Goal: Information Seeking & Learning: Learn about a topic

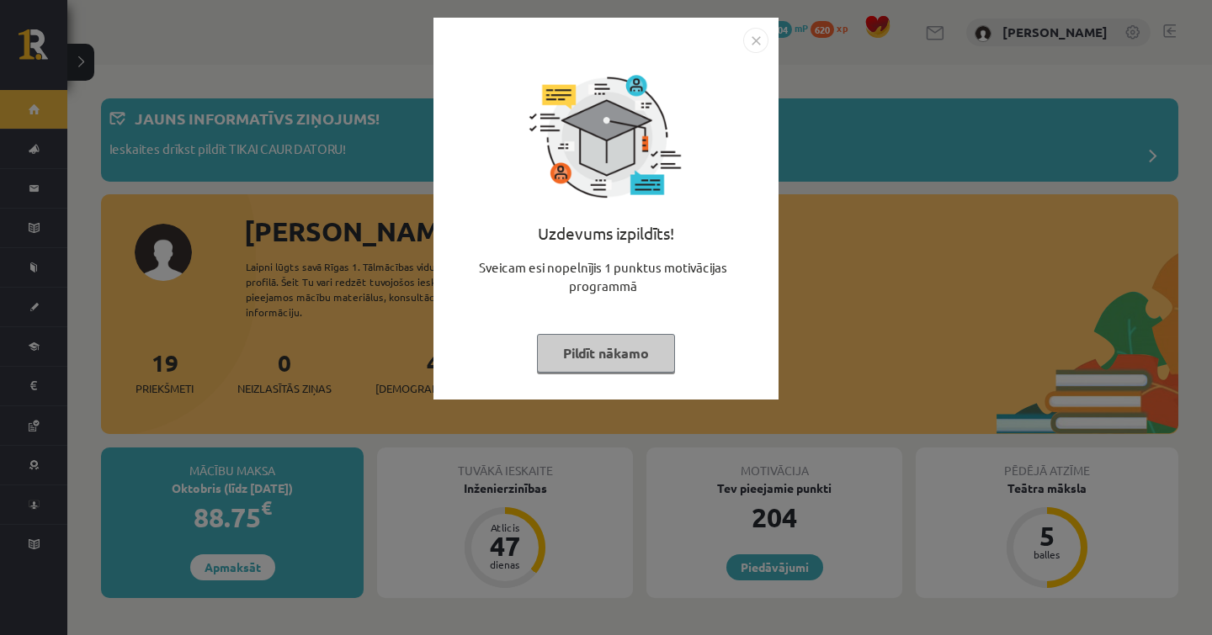
click at [584, 341] on button "Pildīt nākamo" at bounding box center [606, 353] width 138 height 39
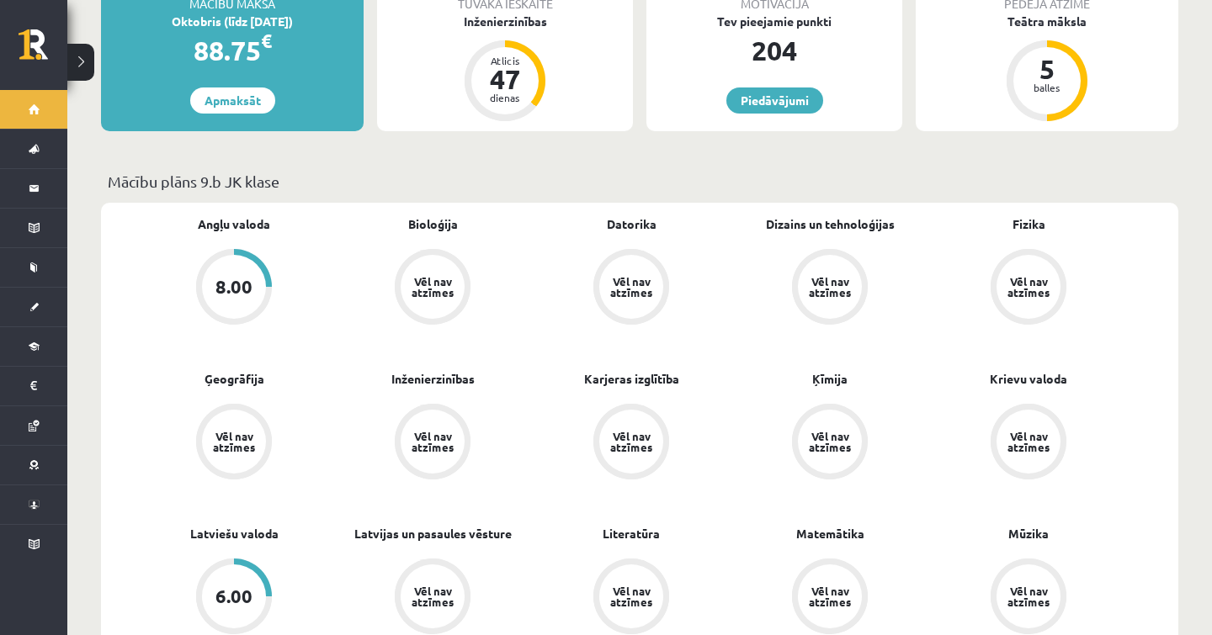
scroll to position [462, 0]
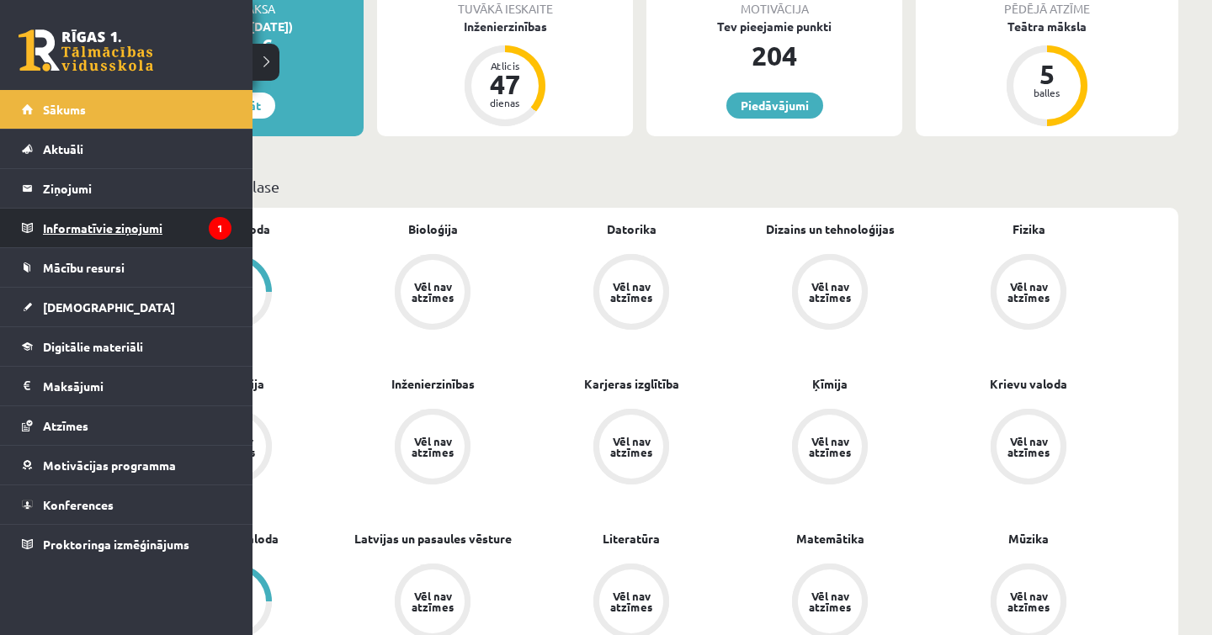
click at [98, 231] on legend "Informatīvie ziņojumi 1" at bounding box center [137, 228] width 189 height 39
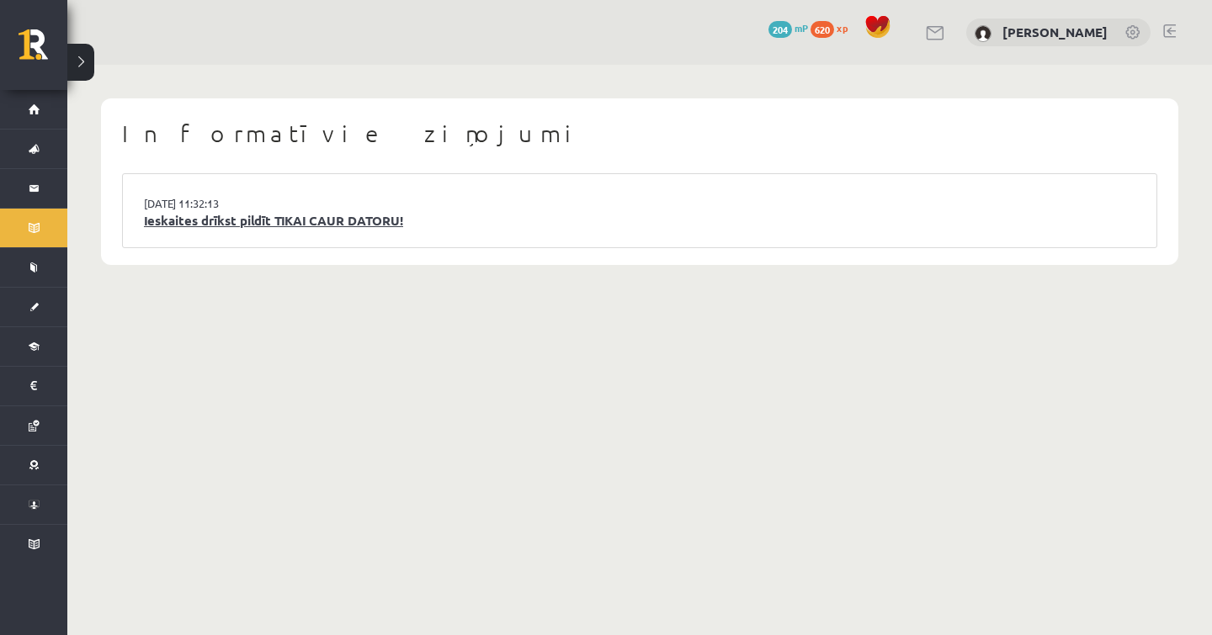
click at [379, 219] on link "Ieskaites drīkst pildīt TIKAI CAUR DATORU!" at bounding box center [639, 220] width 991 height 19
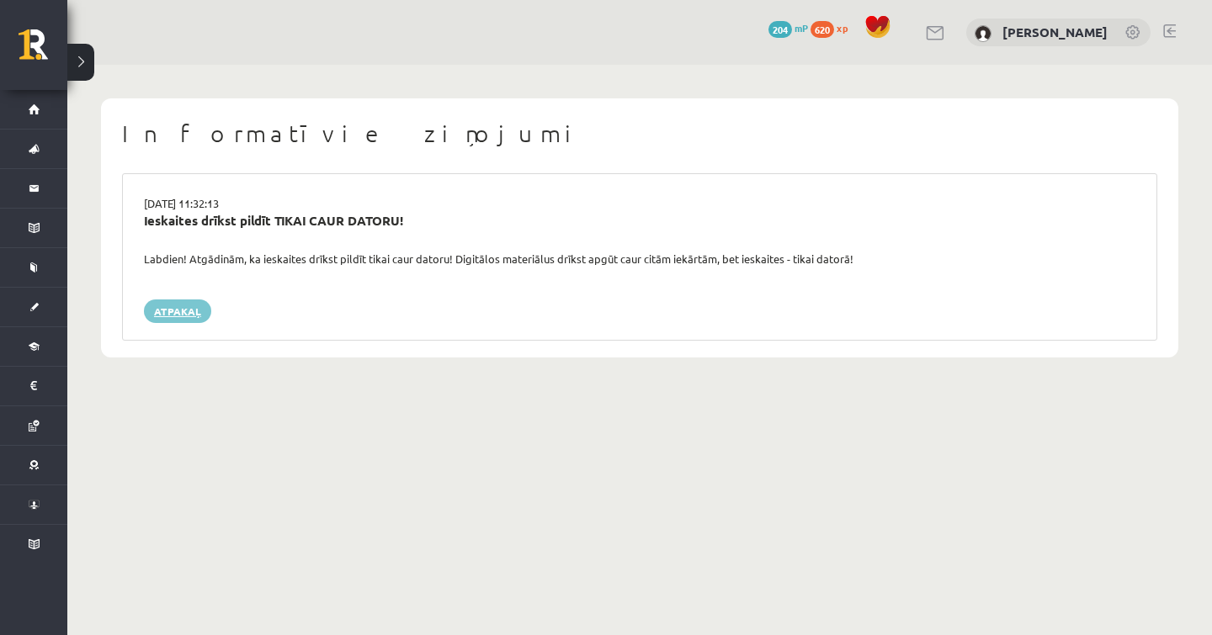
click at [175, 303] on link "Atpakaļ" at bounding box center [177, 312] width 67 height 24
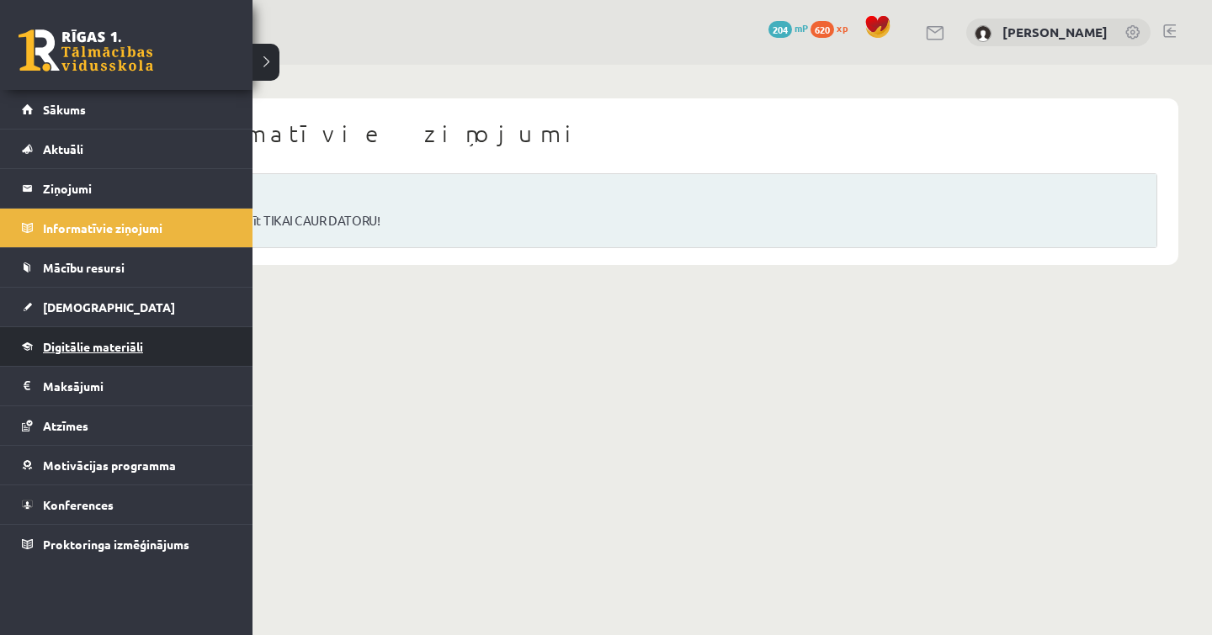
click at [82, 346] on span "Digitālie materiāli" at bounding box center [93, 346] width 100 height 15
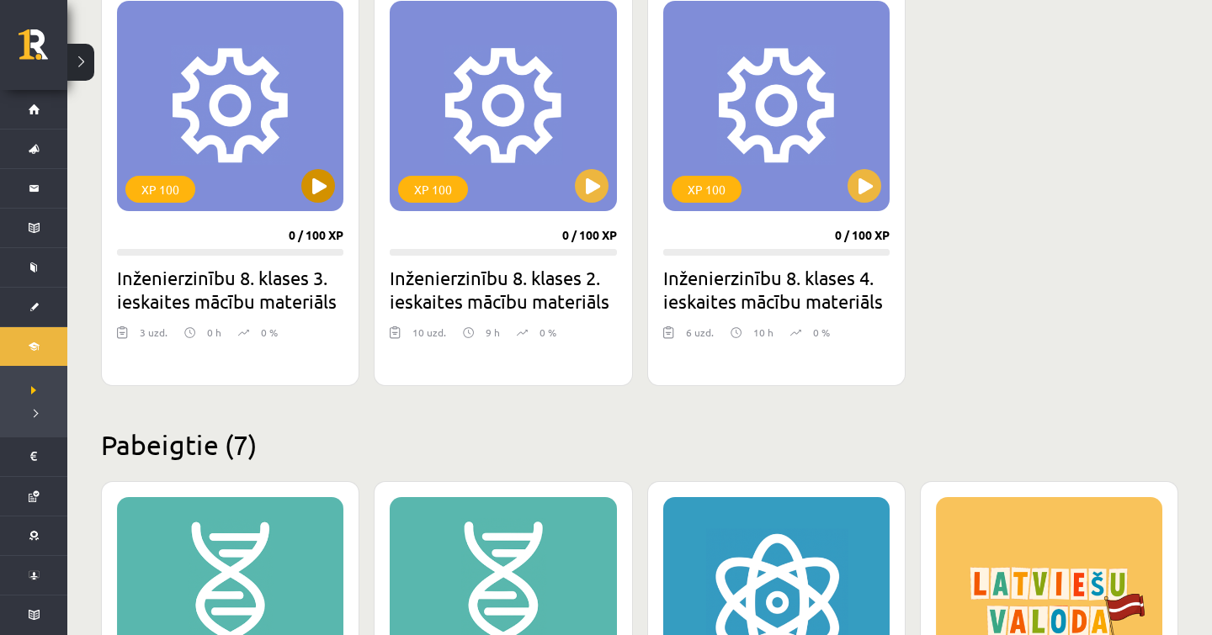
scroll to position [465, 0]
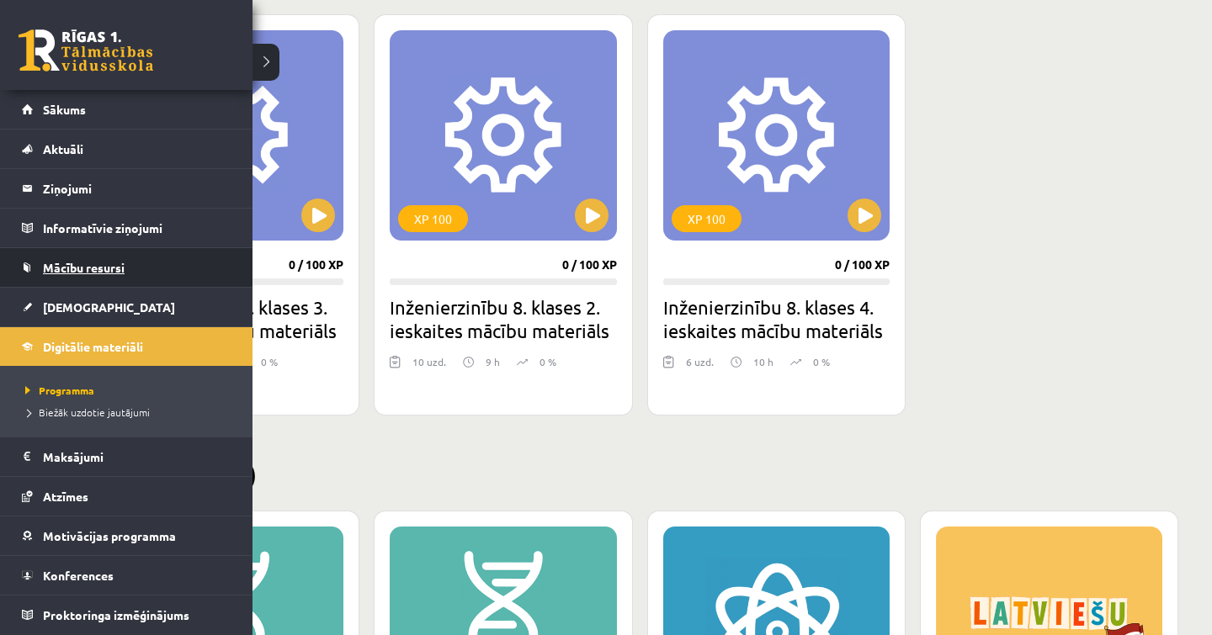
click at [55, 270] on span "Mācību resursi" at bounding box center [84, 267] width 82 height 15
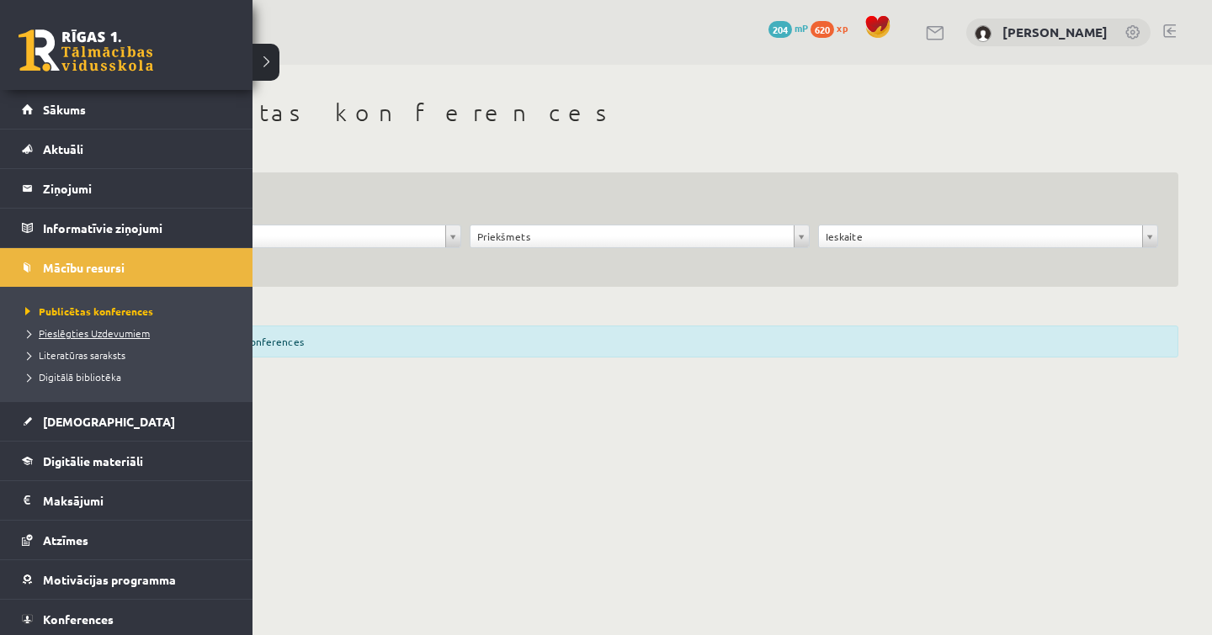
click at [109, 337] on span "Pieslēgties Uzdevumiem" at bounding box center [85, 333] width 129 height 13
click at [122, 461] on span "Digitālie materiāli" at bounding box center [93, 461] width 100 height 15
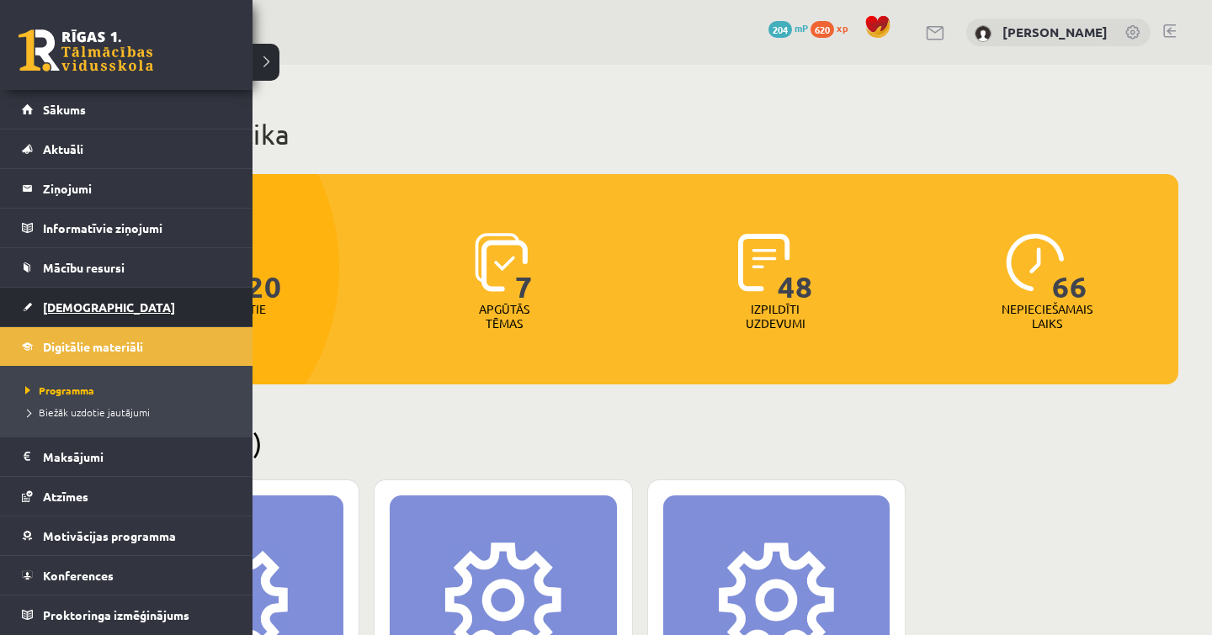
click at [75, 304] on span "[DEMOGRAPHIC_DATA]" at bounding box center [109, 307] width 132 height 15
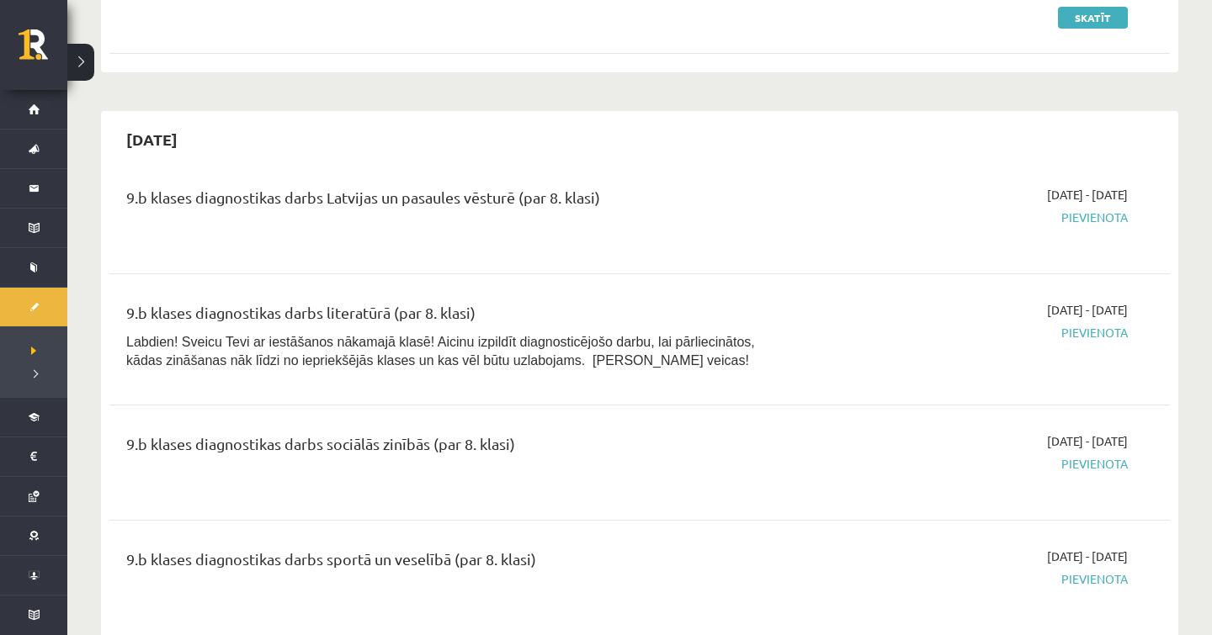
scroll to position [396, 0]
click at [1118, 331] on span "Pievienota" at bounding box center [968, 333] width 317 height 18
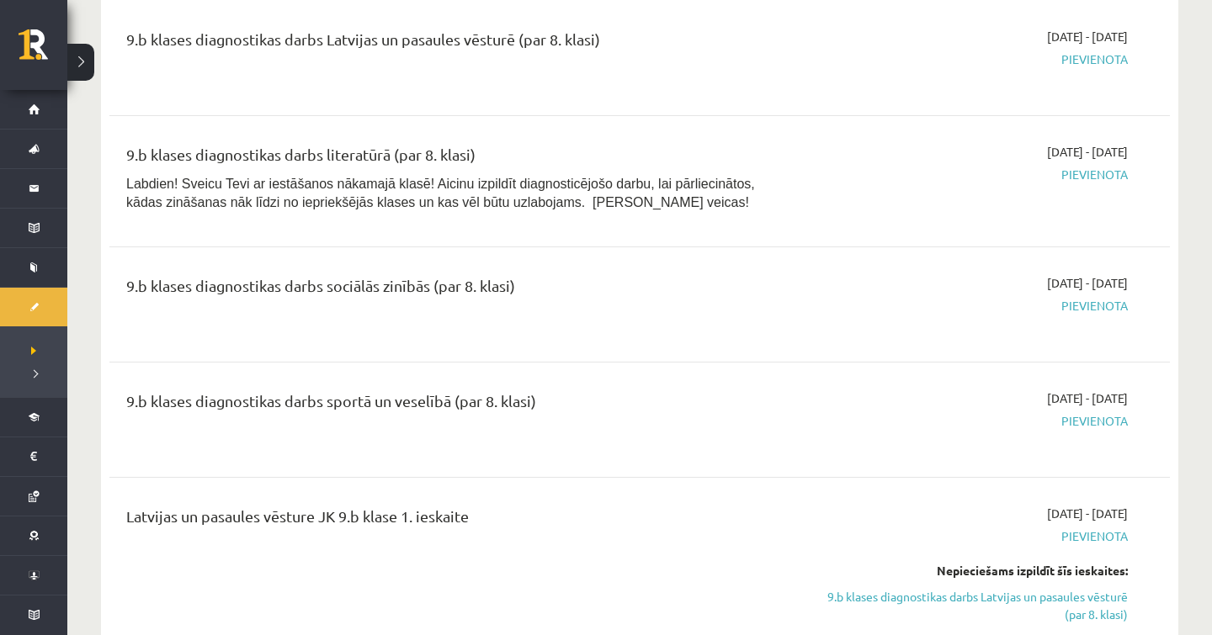
scroll to position [559, 0]
